Goal: Use online tool/utility: Utilize a website feature to perform a specific function

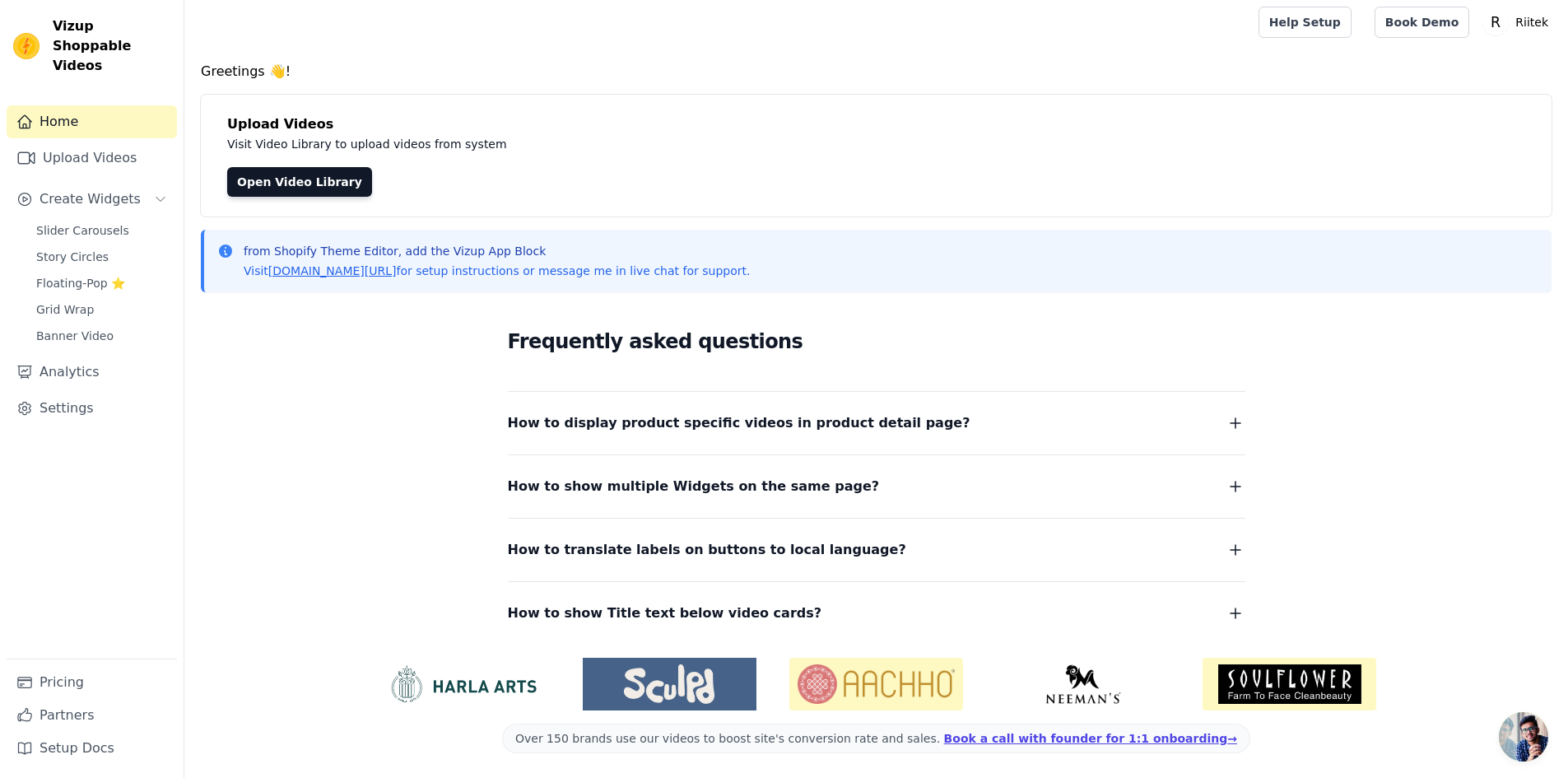
scroll to position [6, 0]
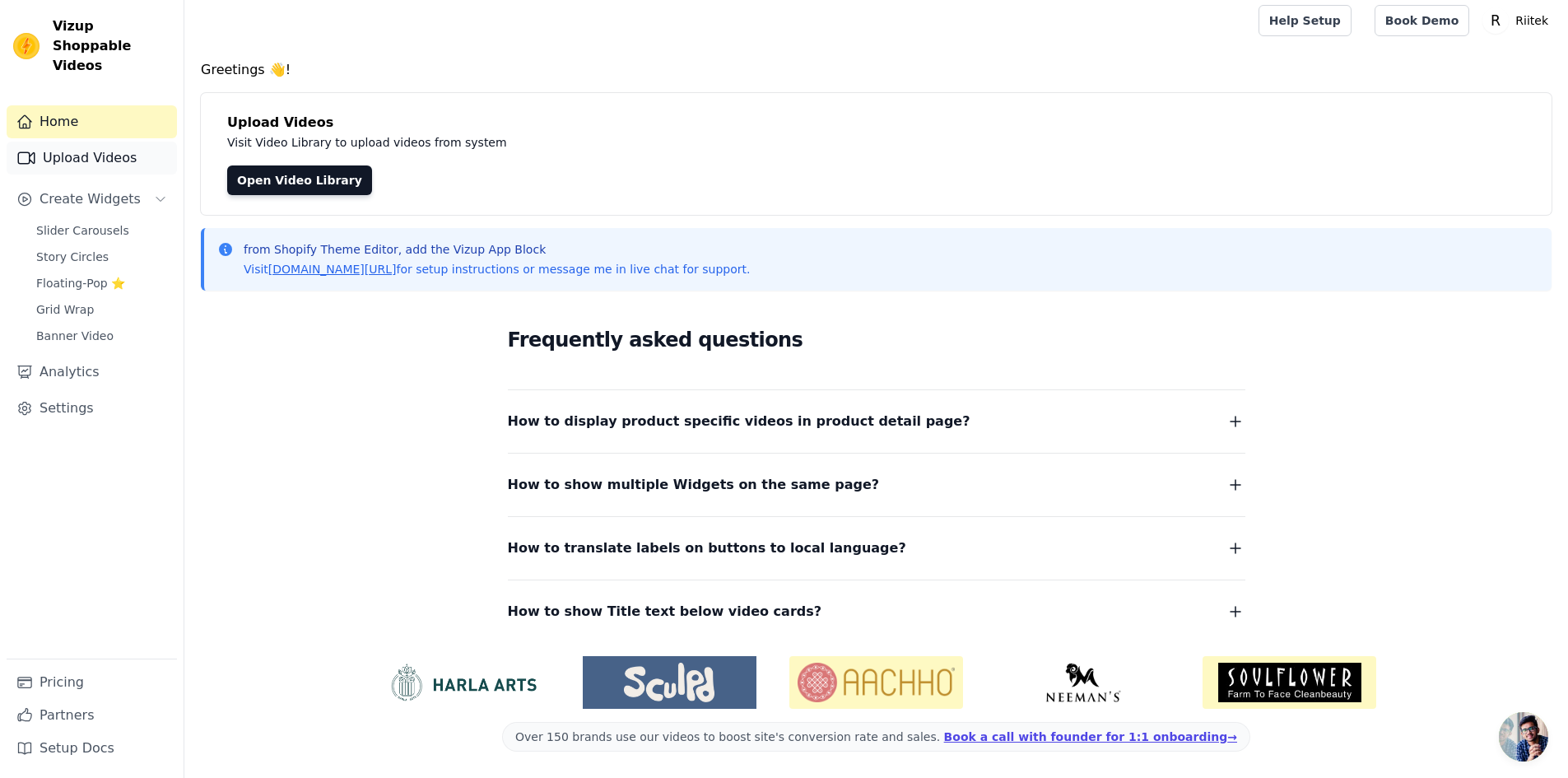
click at [86, 142] on link "Upload Videos" at bounding box center [92, 158] width 171 height 33
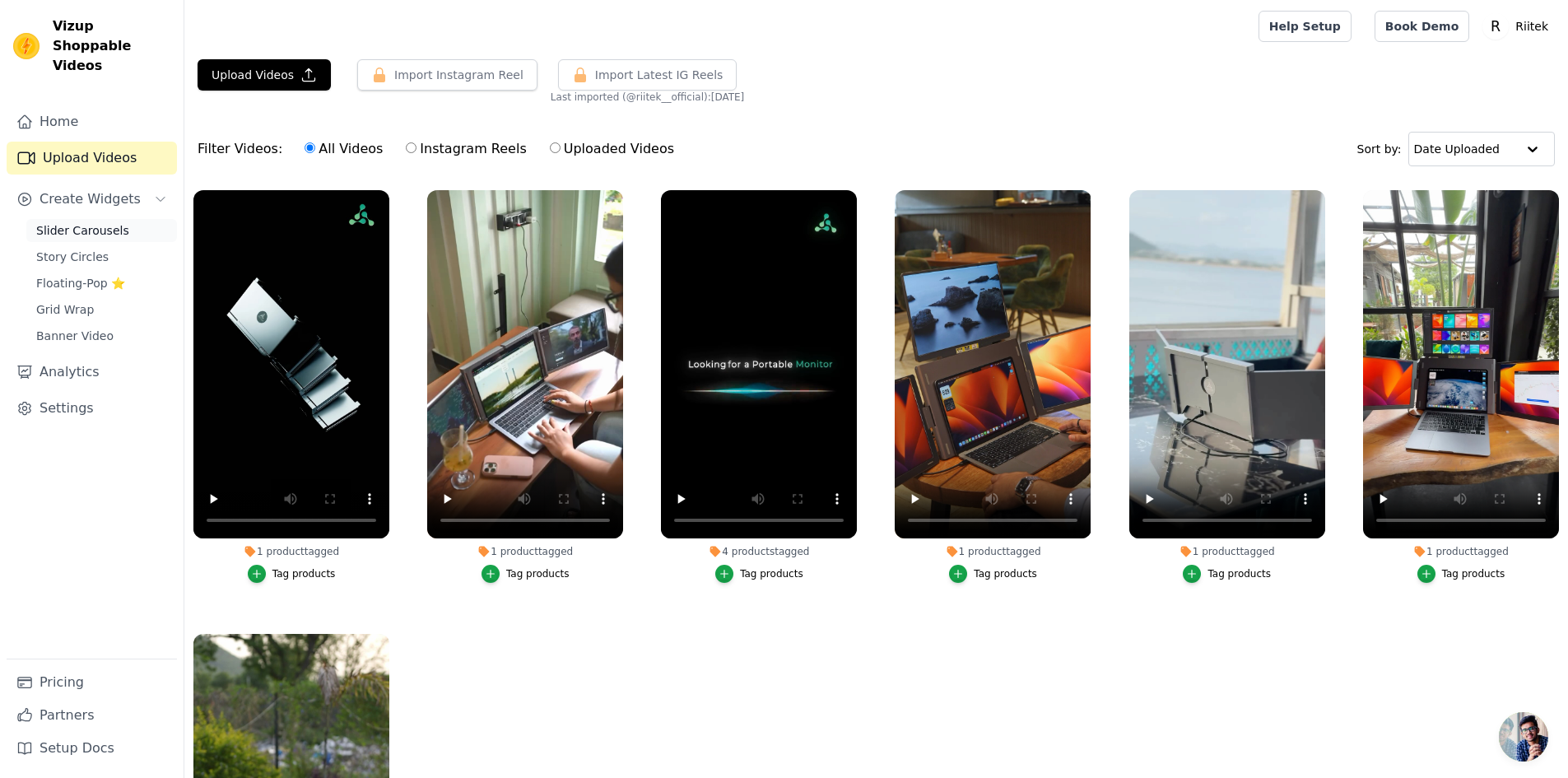
click at [75, 222] on span "Slider Carousels" at bounding box center [83, 231] width 93 height 17
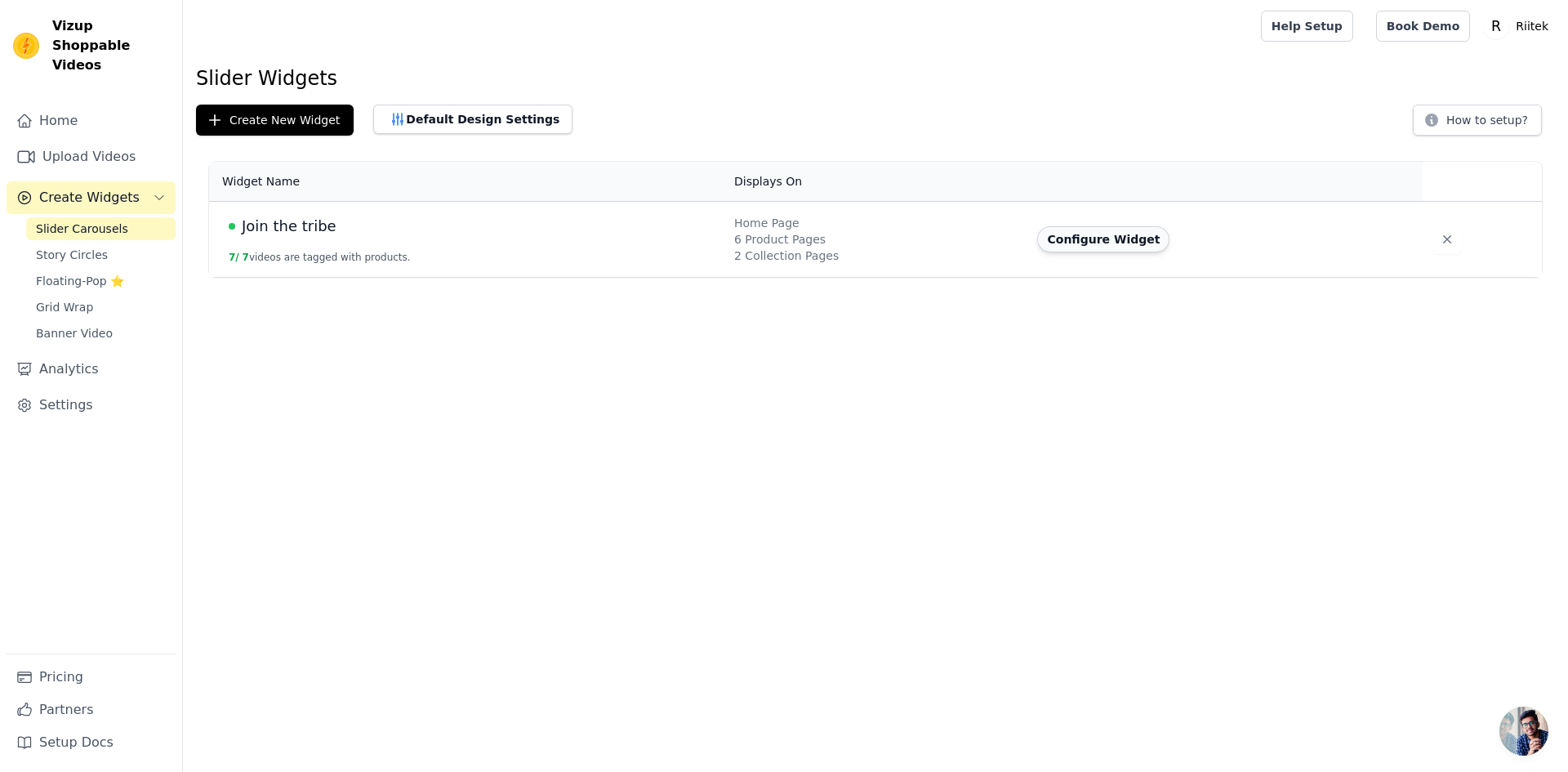
click at [1084, 244] on button "Configure Widget" at bounding box center [1104, 240] width 132 height 26
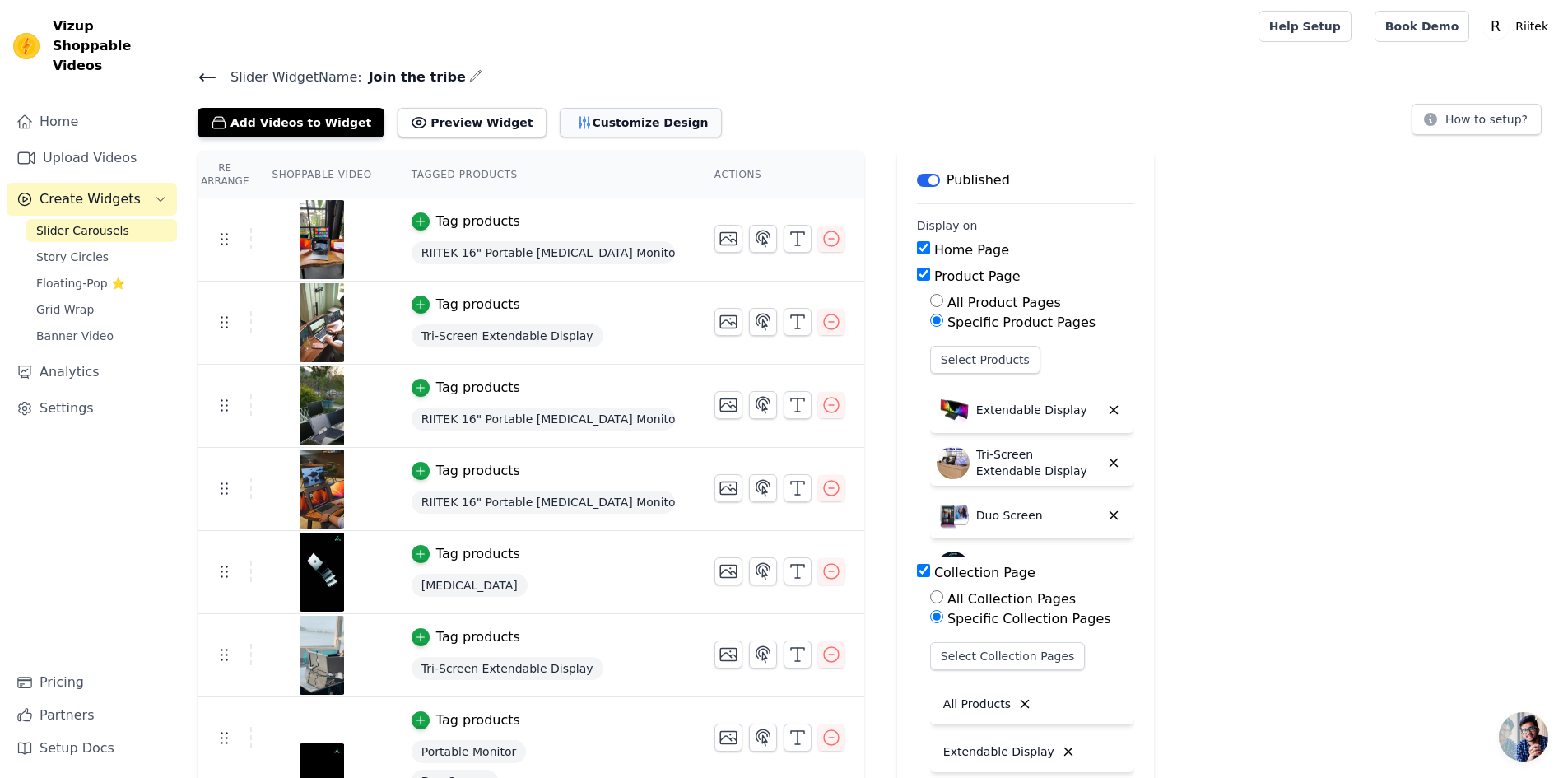
click at [585, 127] on button "Customize Design" at bounding box center [640, 123] width 162 height 30
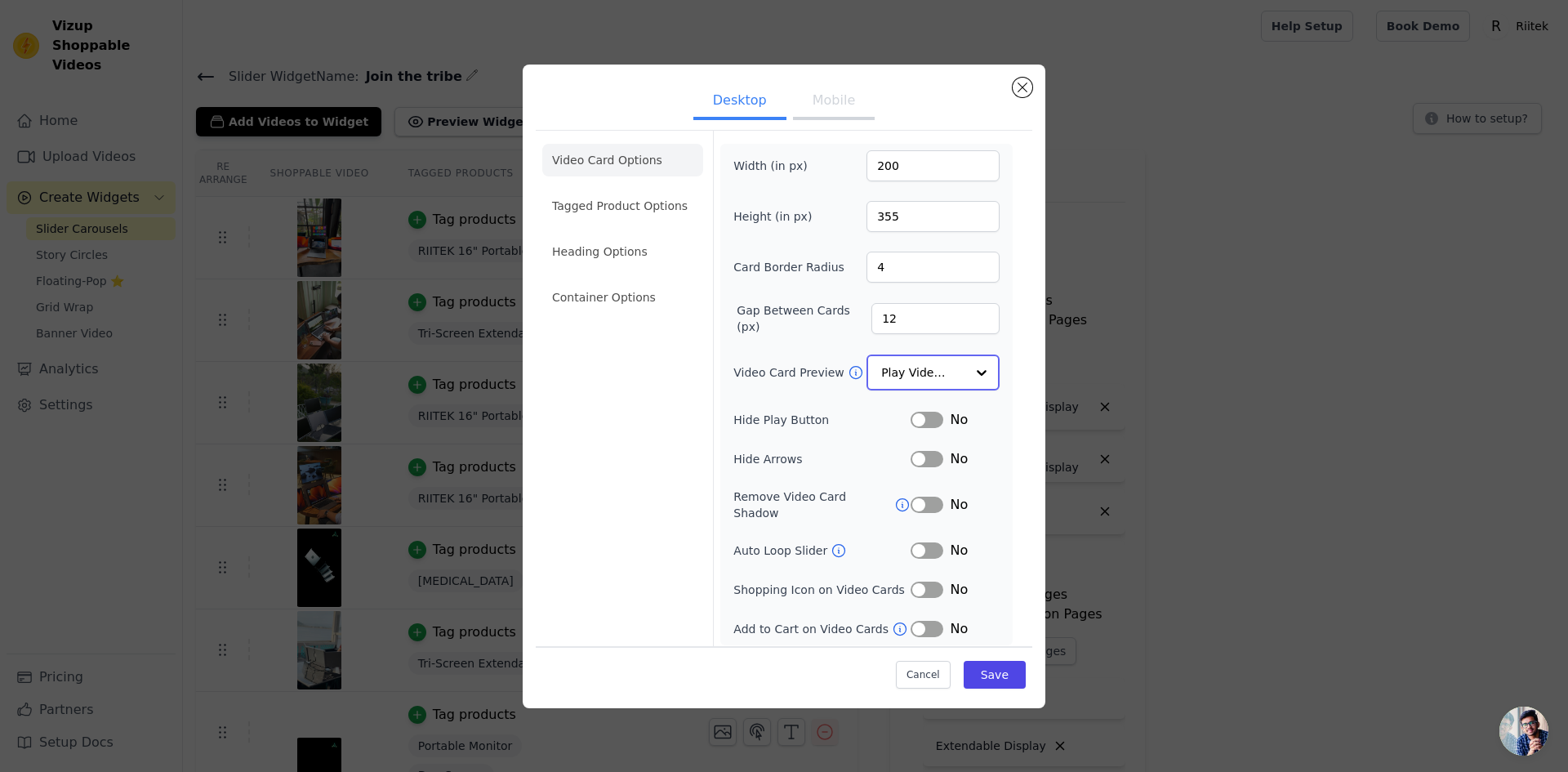
click at [947, 378] on input "Video Card Preview" at bounding box center [924, 373] width 84 height 33
